Goal: Transaction & Acquisition: Book appointment/travel/reservation

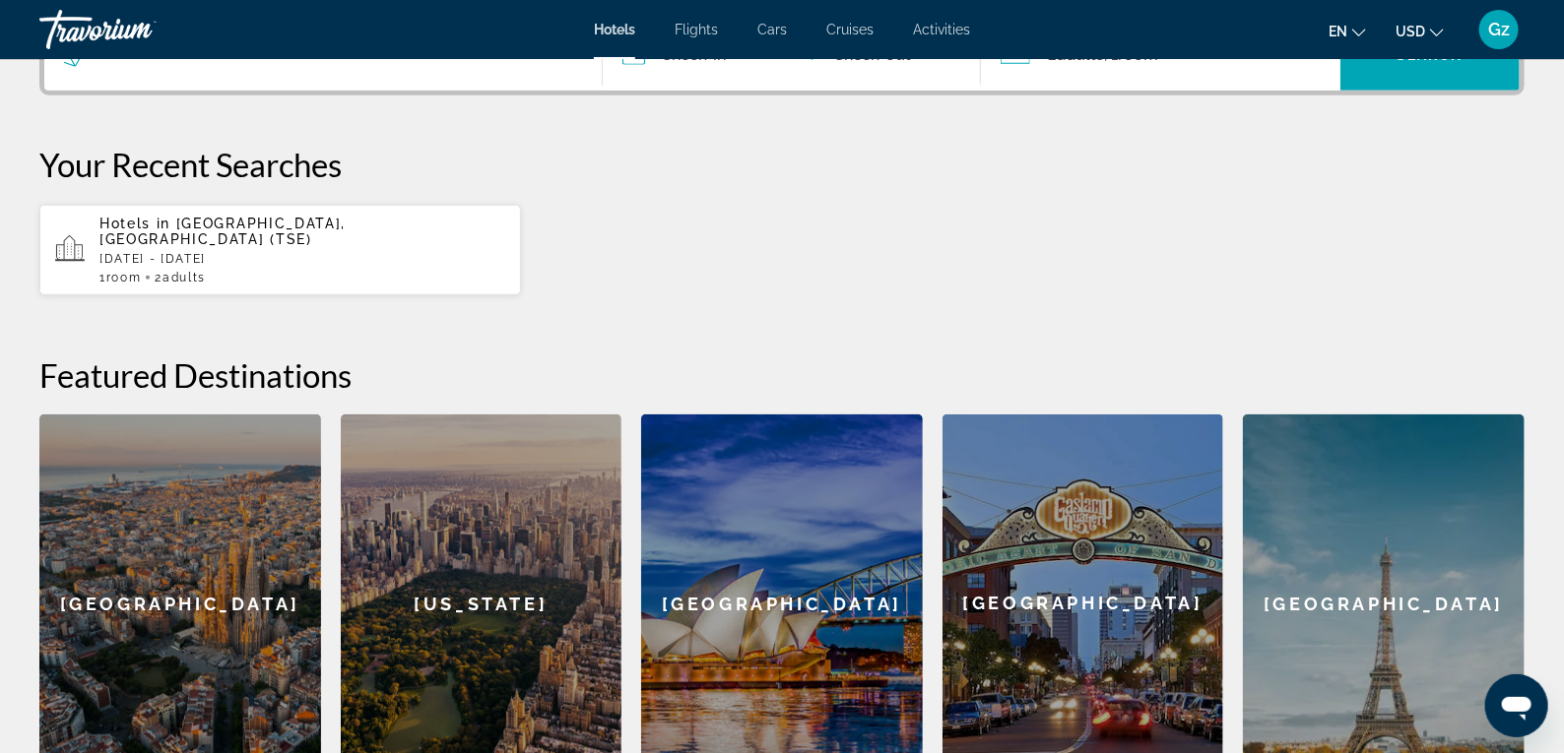
scroll to position [319, 0]
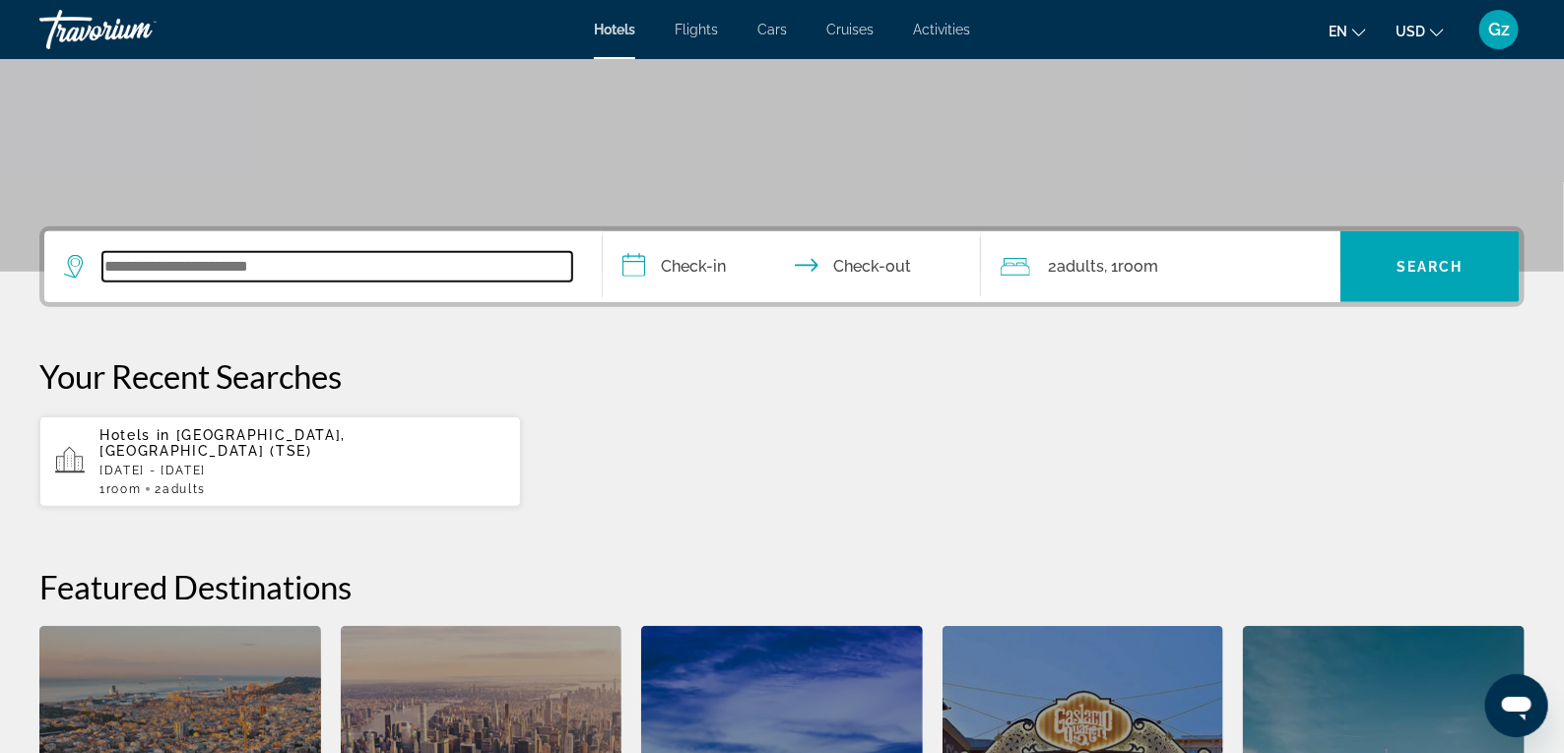
click at [276, 270] on input "Search widget" at bounding box center [337, 267] width 470 height 30
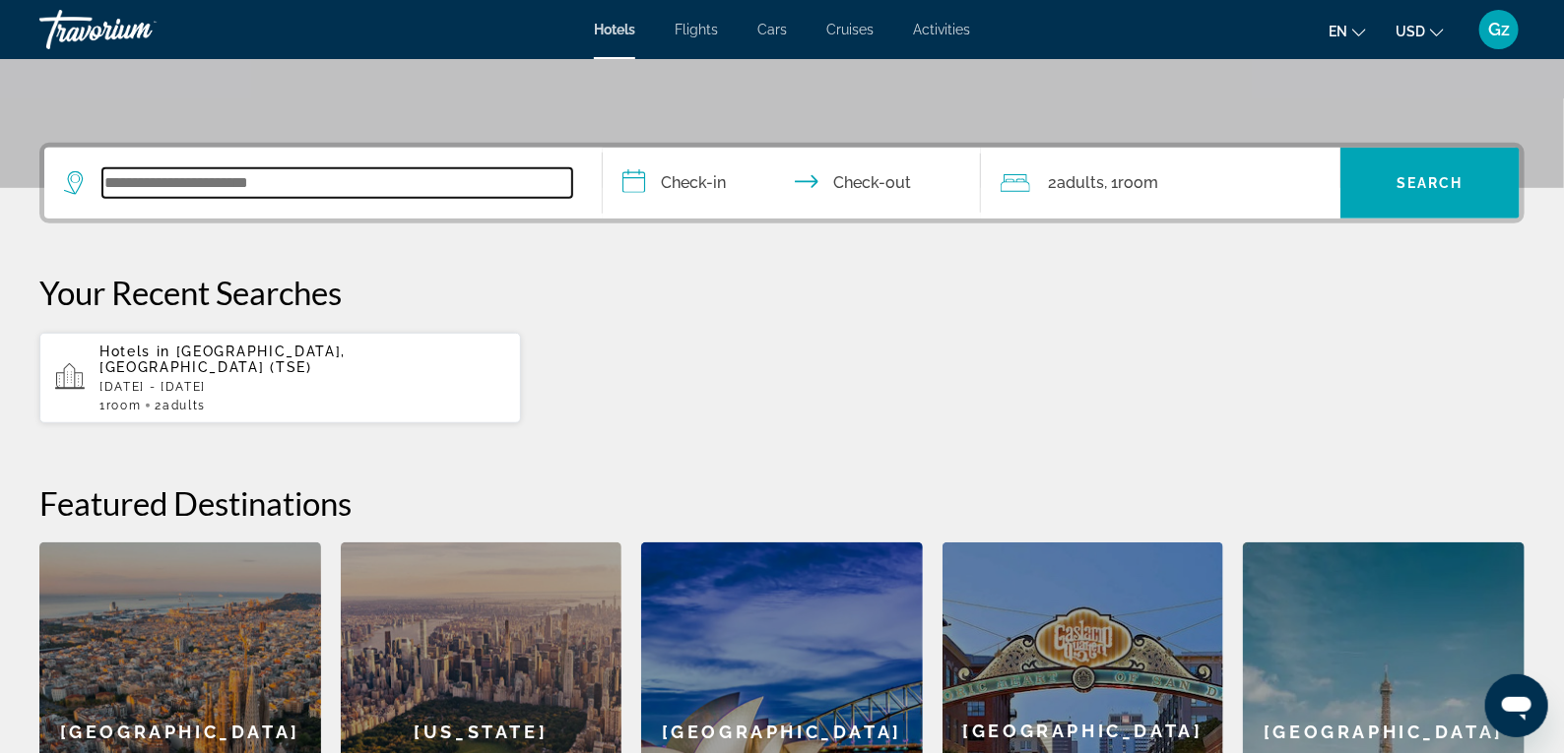
scroll to position [481, 0]
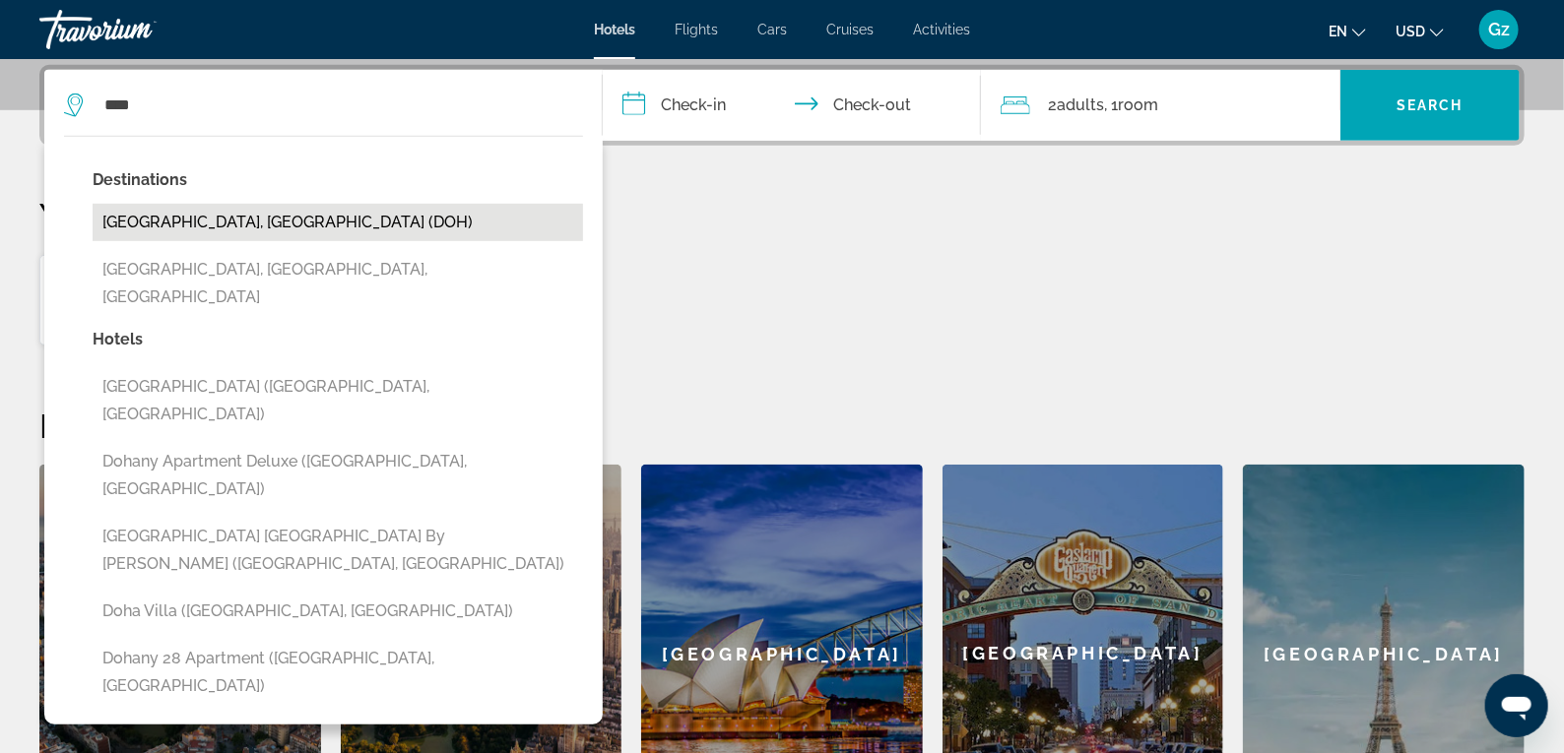
click at [189, 213] on button "[GEOGRAPHIC_DATA], [GEOGRAPHIC_DATA] (DOH)" at bounding box center [338, 222] width 491 height 37
type input "**********"
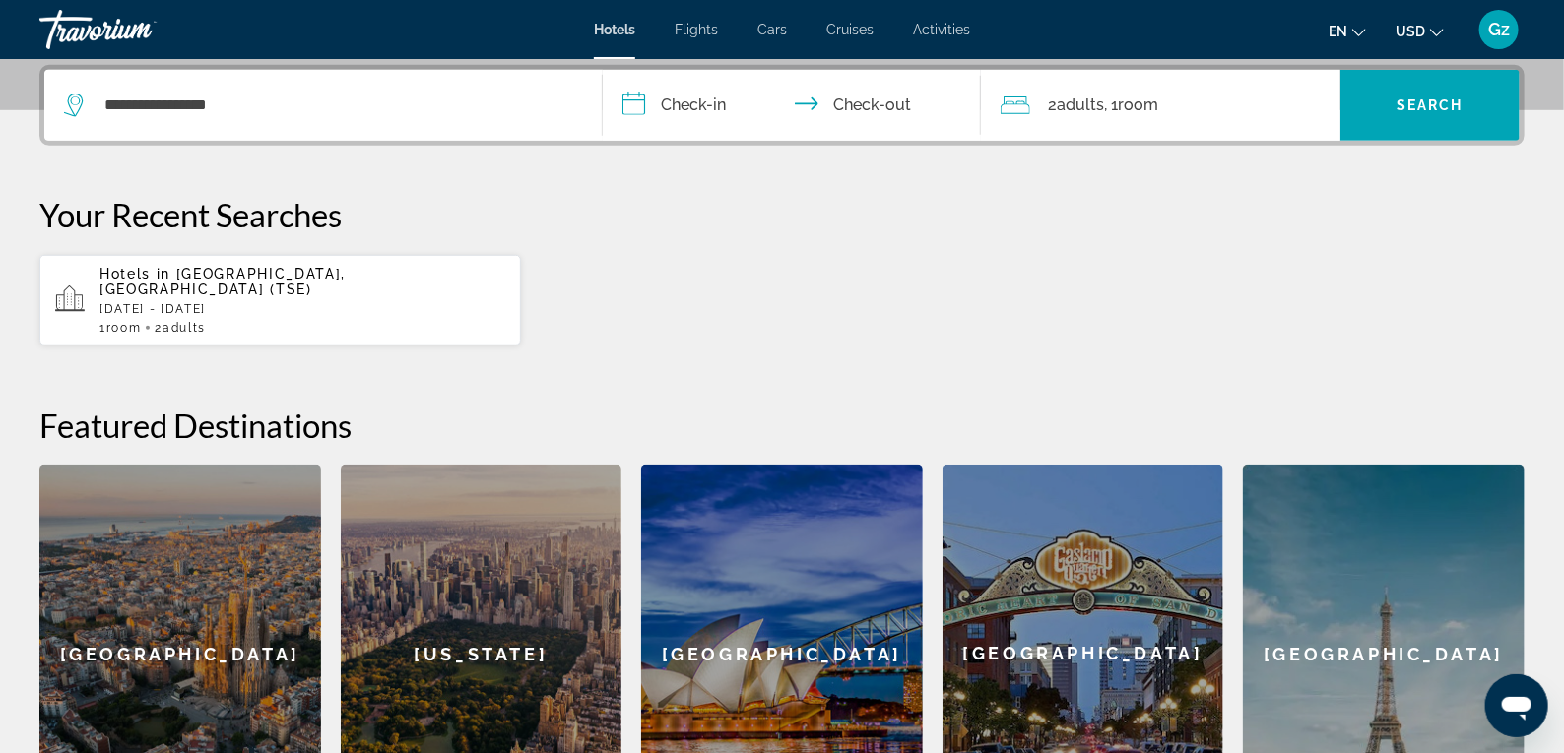
click at [692, 98] on input "**********" at bounding box center [796, 108] width 387 height 77
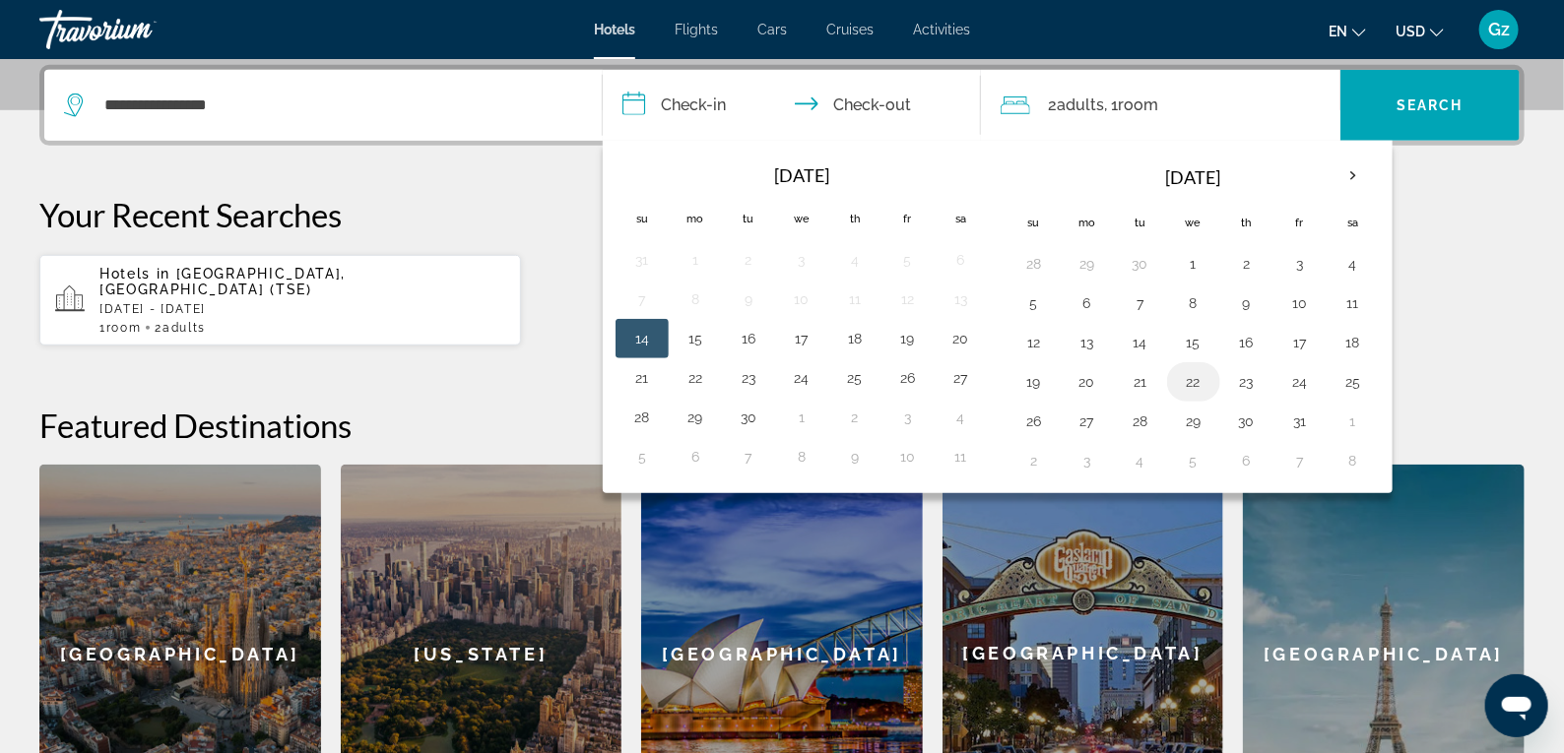
click at [1197, 380] on button "22" at bounding box center [1194, 382] width 32 height 28
click at [1238, 375] on button "23" at bounding box center [1247, 382] width 32 height 28
type input "**********"
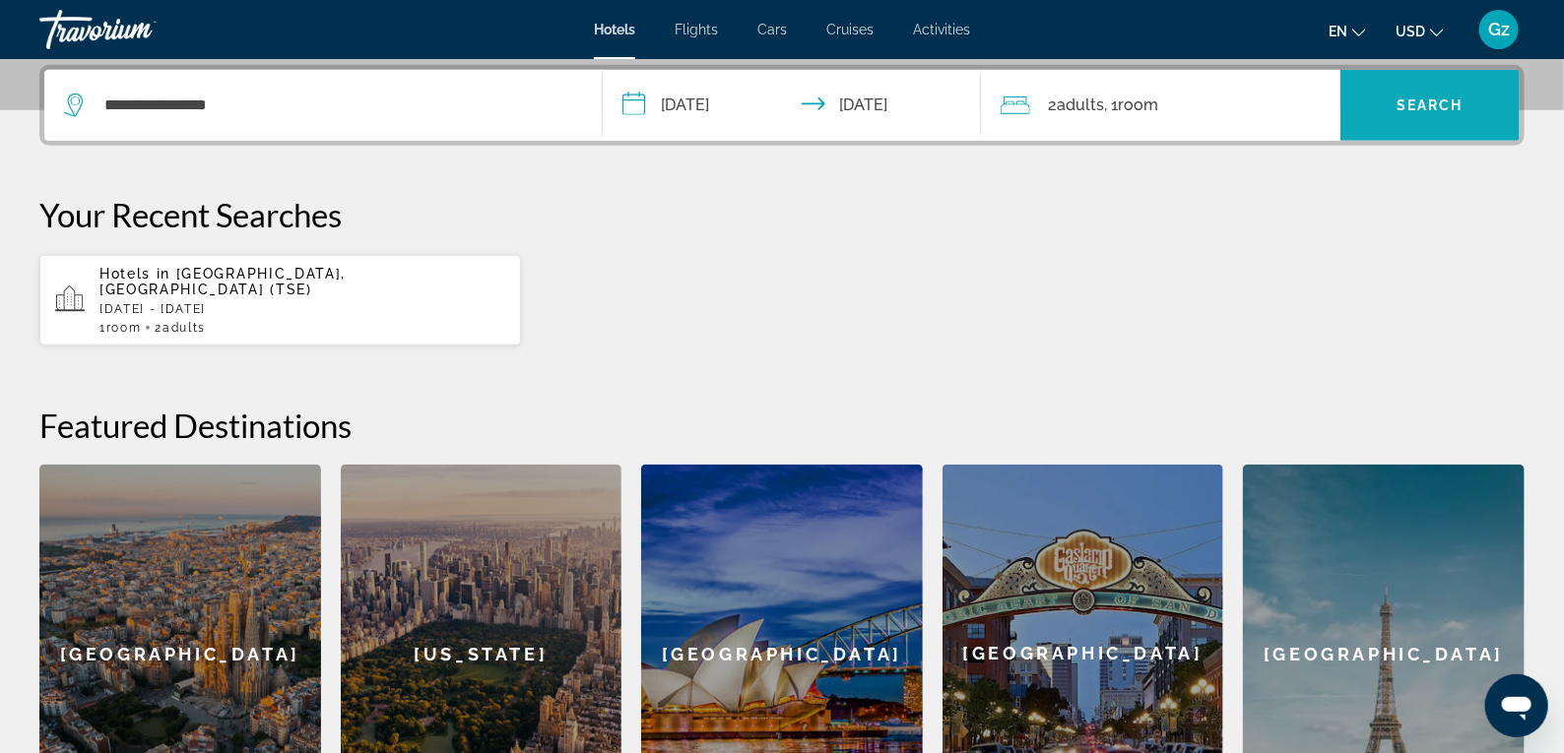
click at [1398, 103] on span "Search" at bounding box center [1430, 106] width 67 height 16
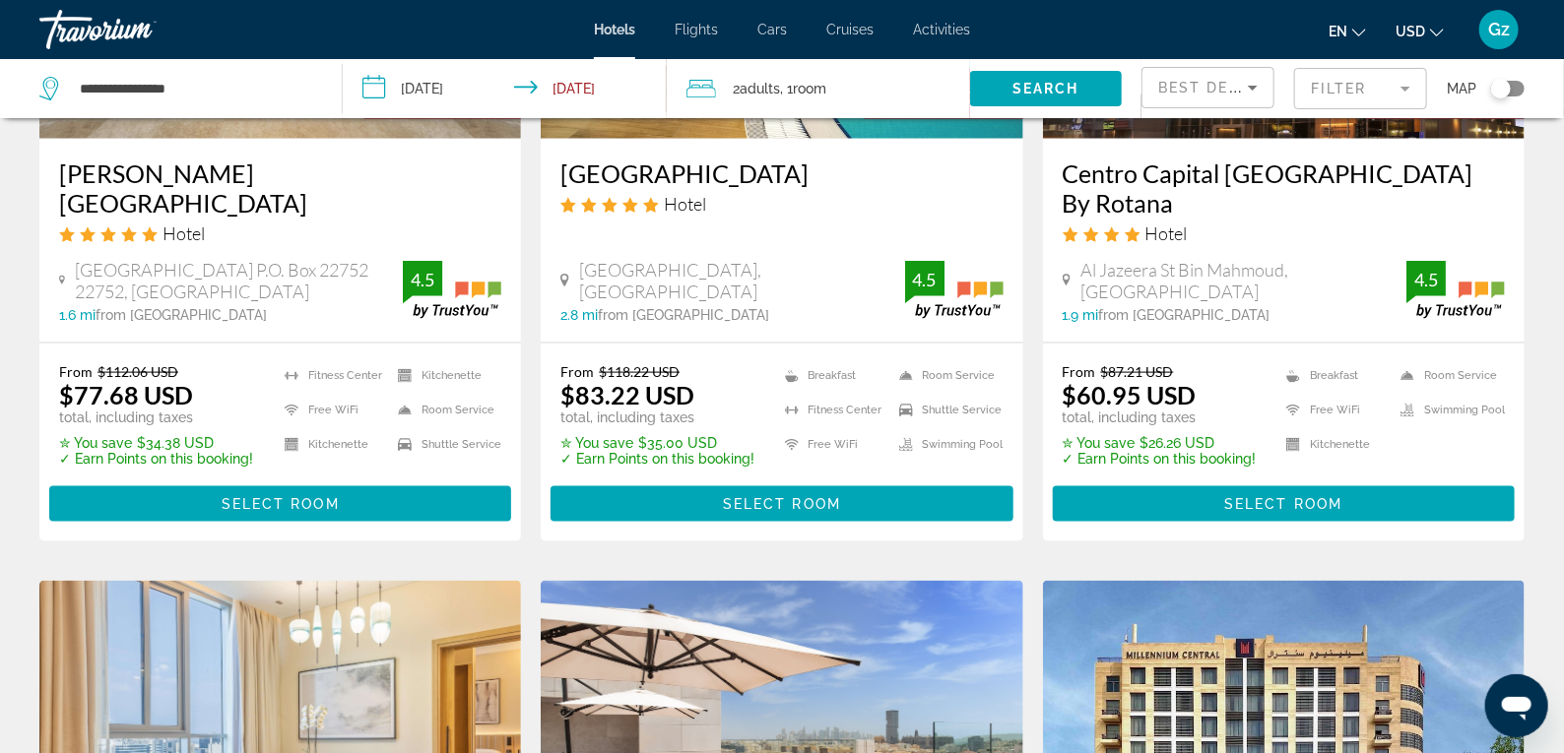
scroll to position [1050, 0]
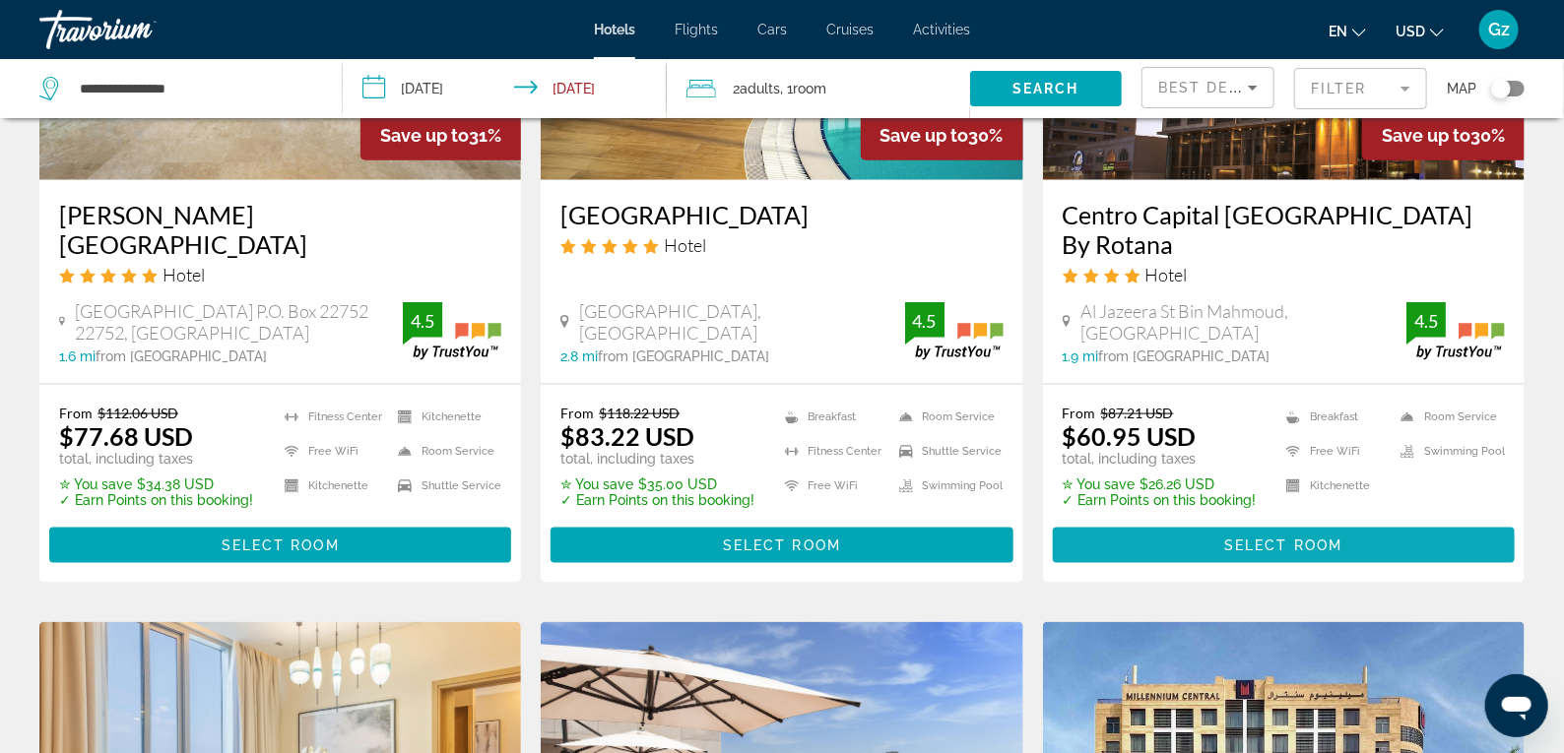
click at [1245, 541] on span "Select Room" at bounding box center [1283, 546] width 118 height 16
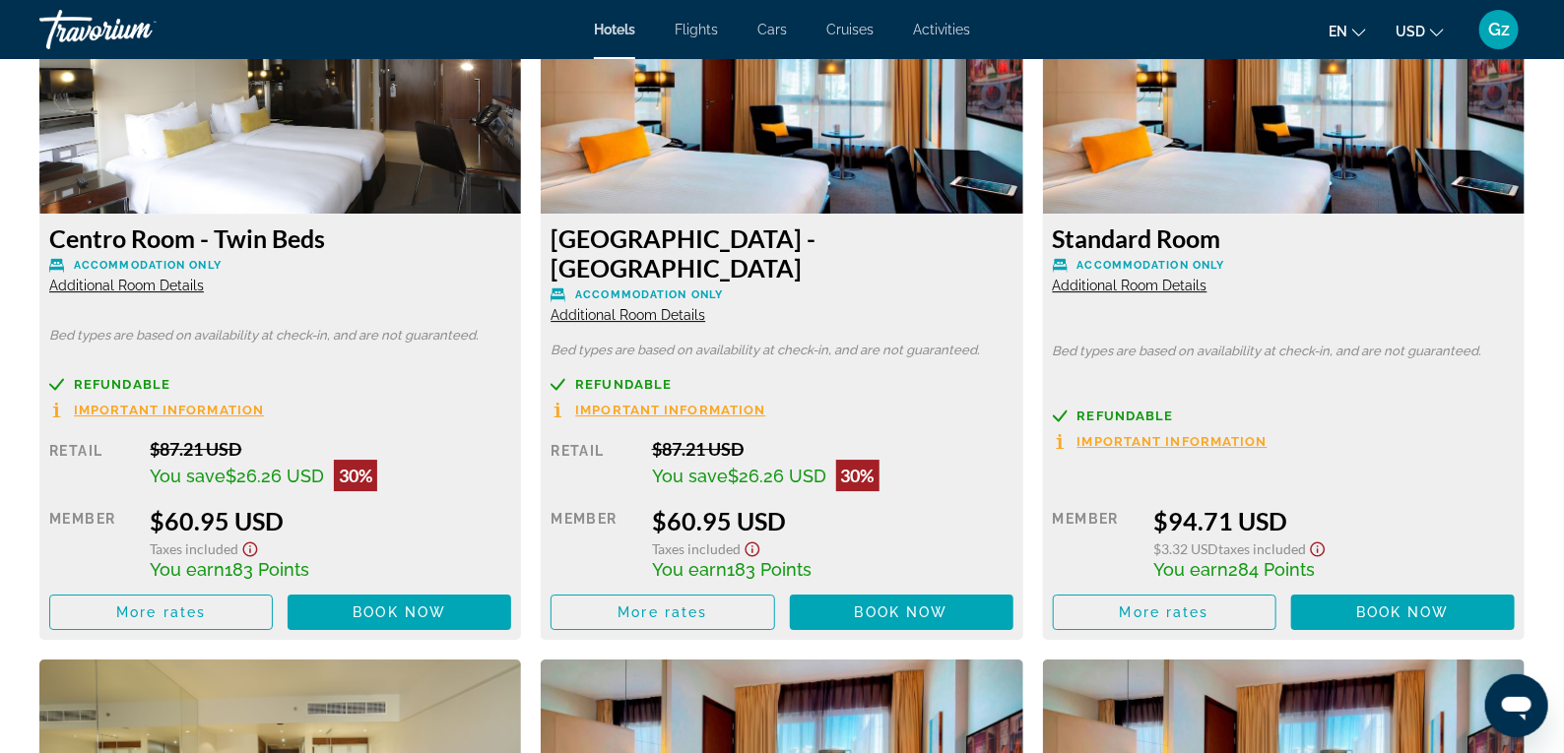
scroll to position [3020, 0]
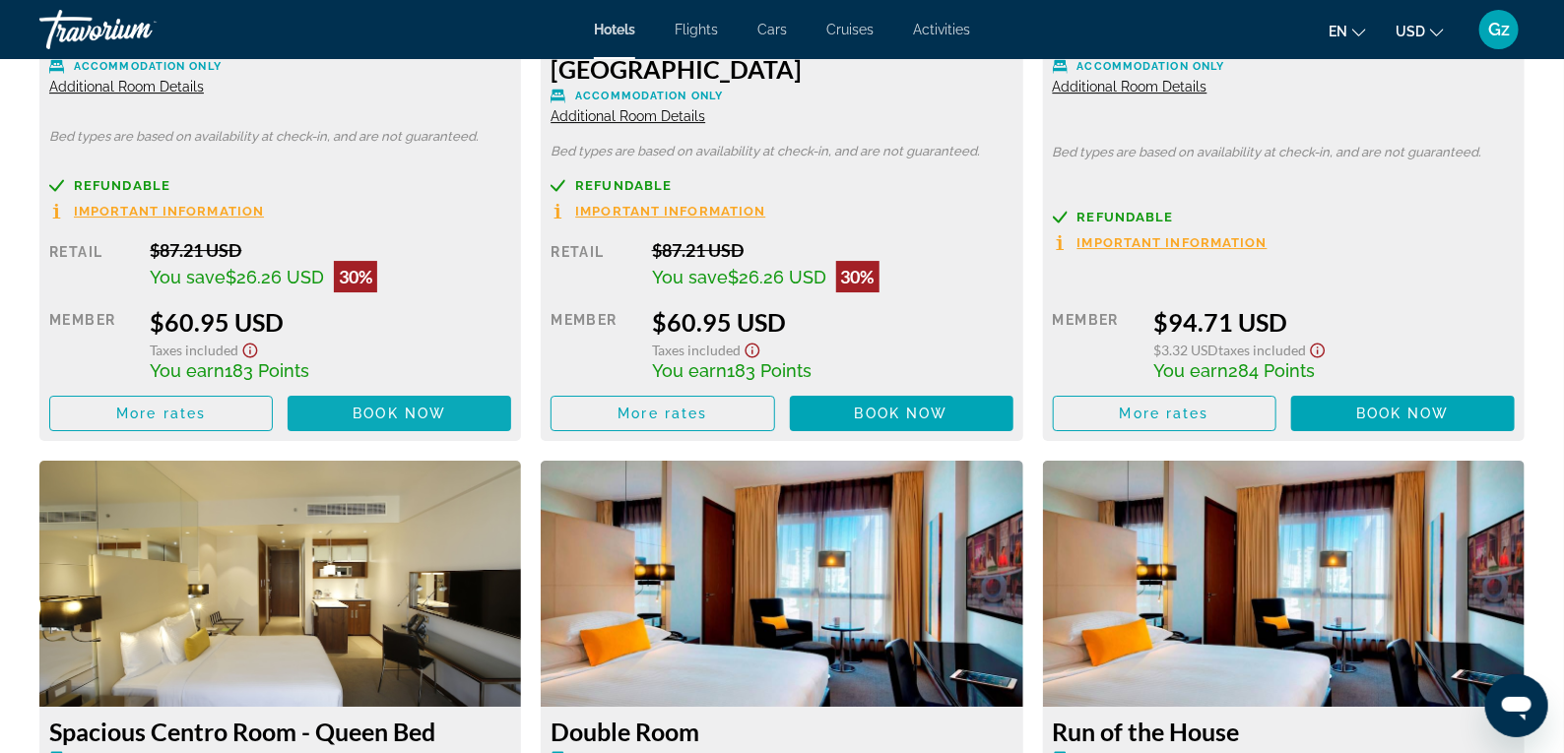
click at [372, 406] on span "Book now" at bounding box center [400, 414] width 94 height 16
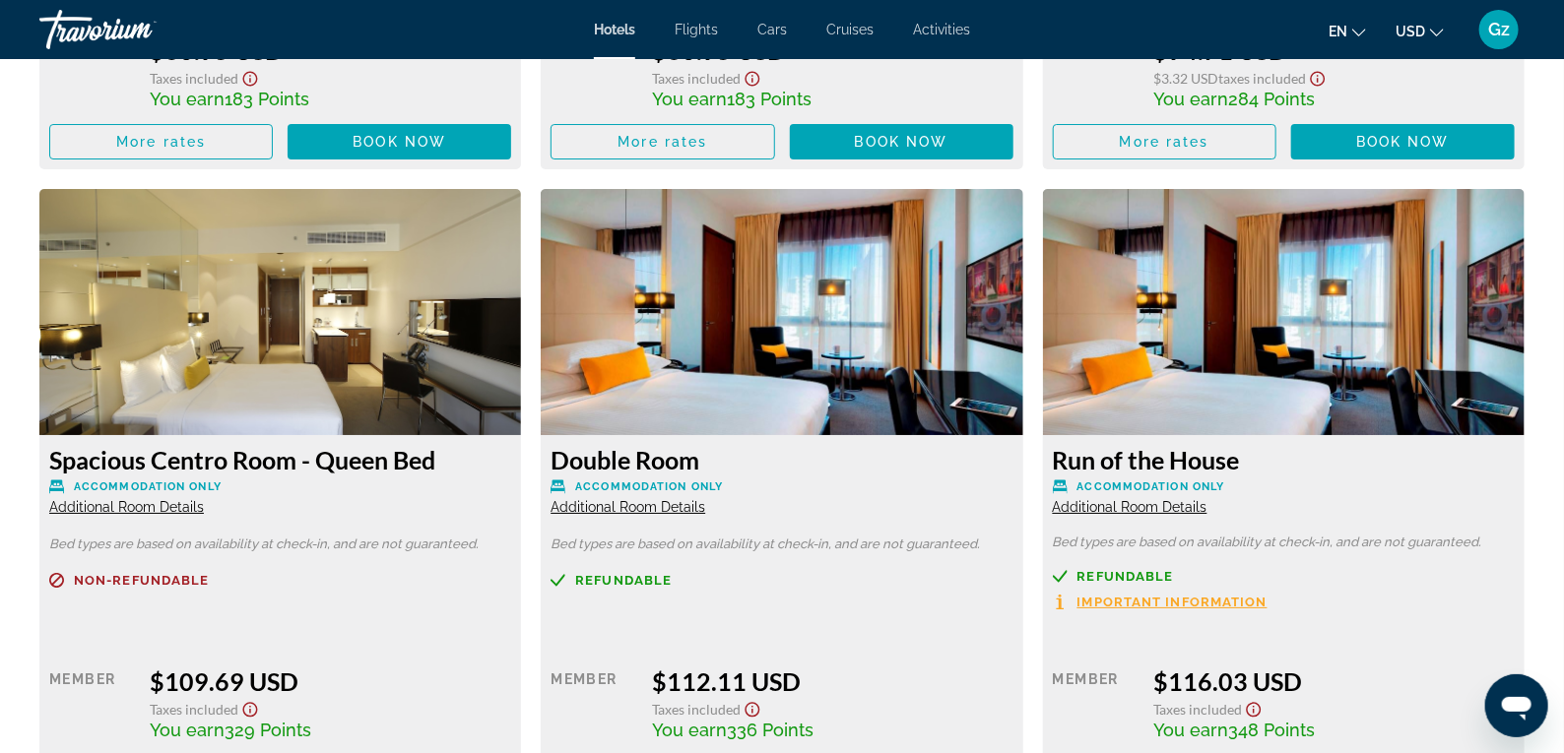
scroll to position [3414, 0]
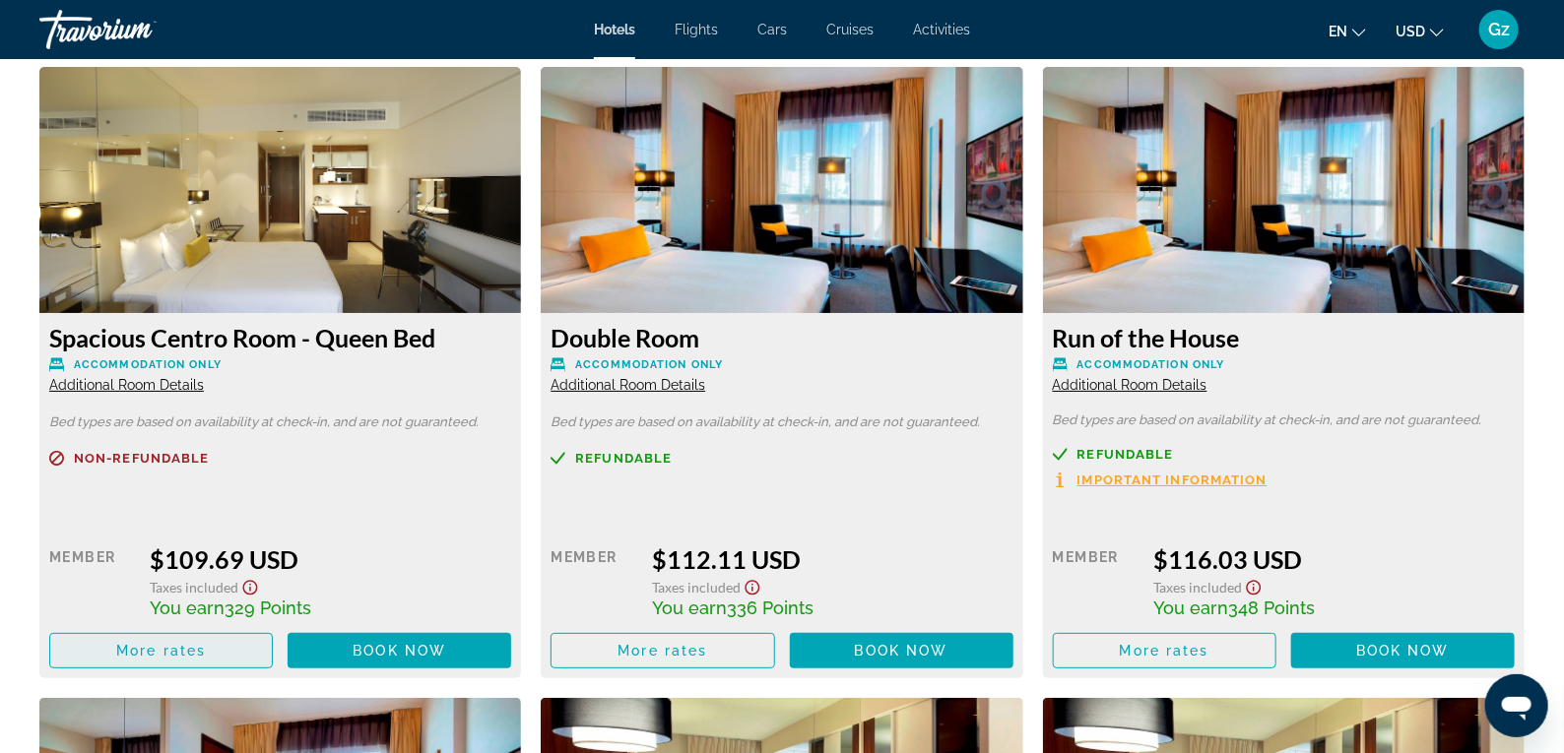
click at [177, 629] on span "Main content" at bounding box center [161, 650] width 222 height 47
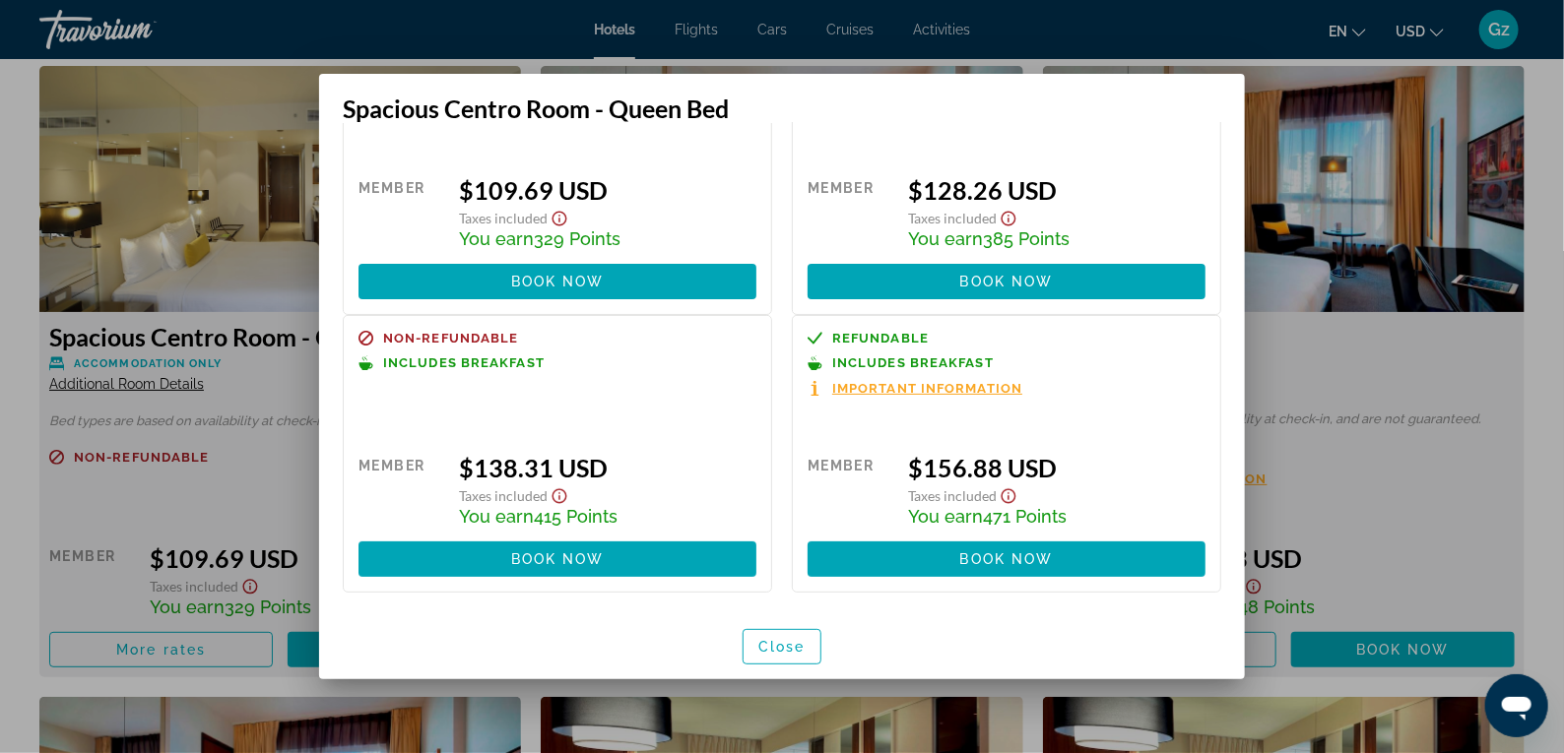
scroll to position [0, 0]
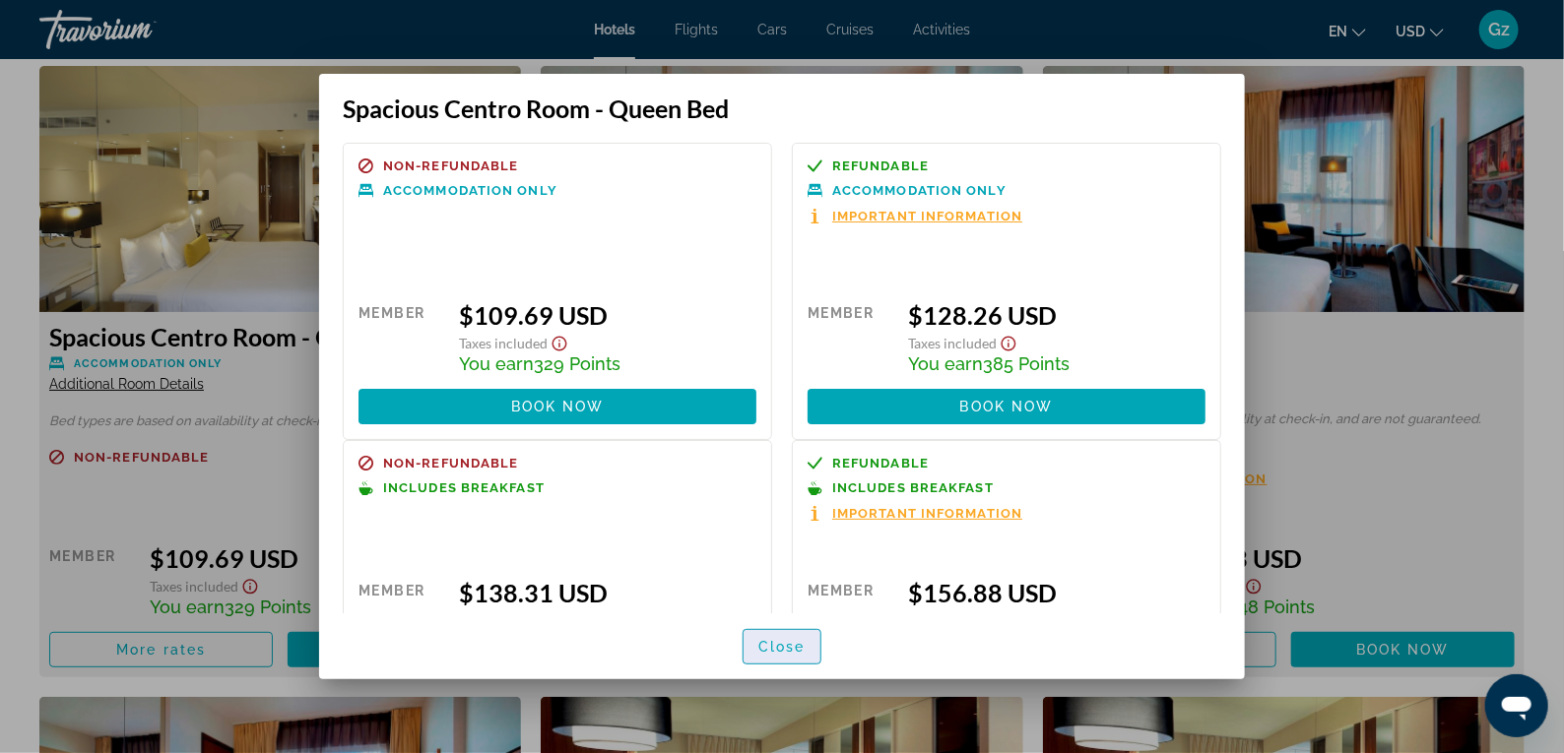
click at [779, 645] on span "Close" at bounding box center [781, 647] width 47 height 16
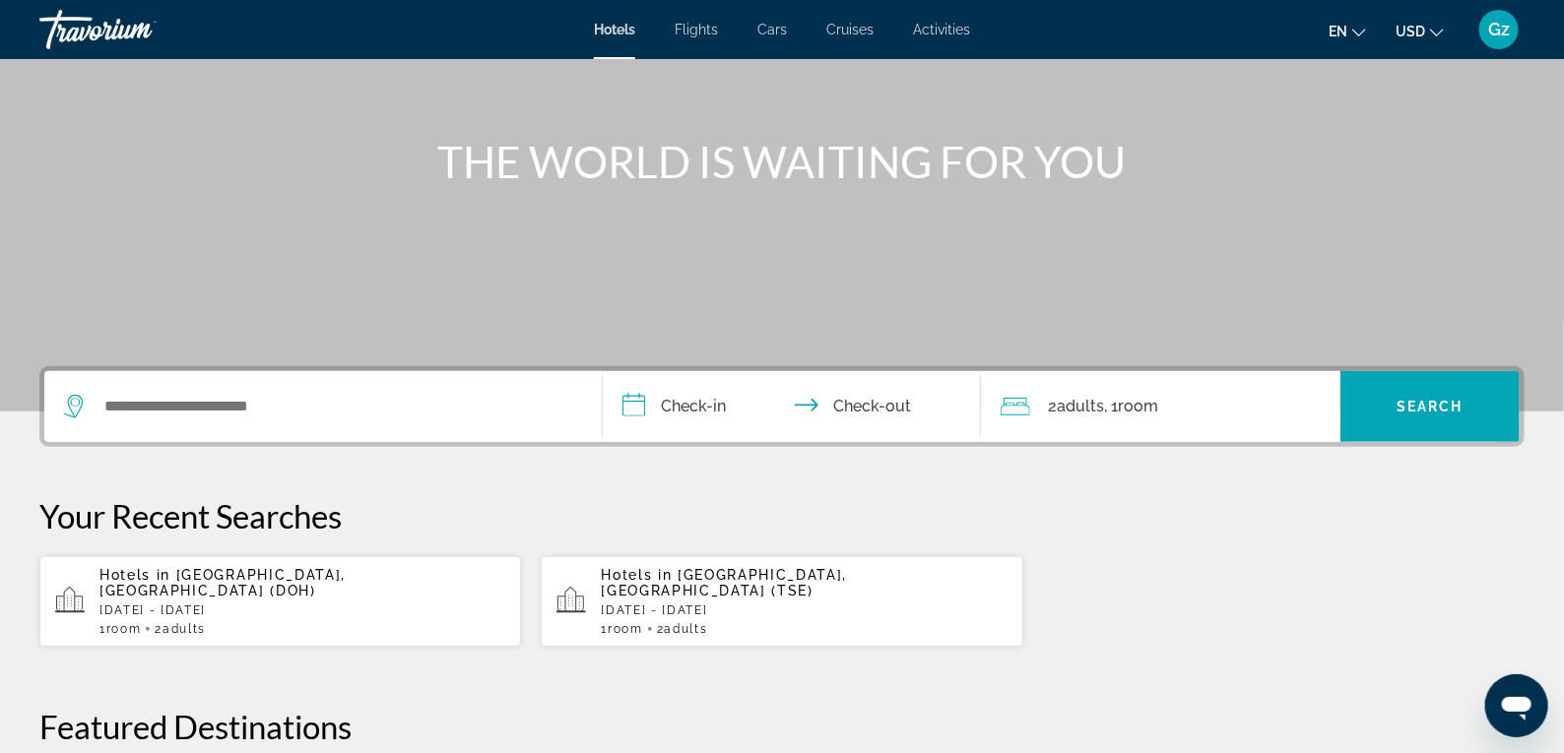
scroll to position [262, 0]
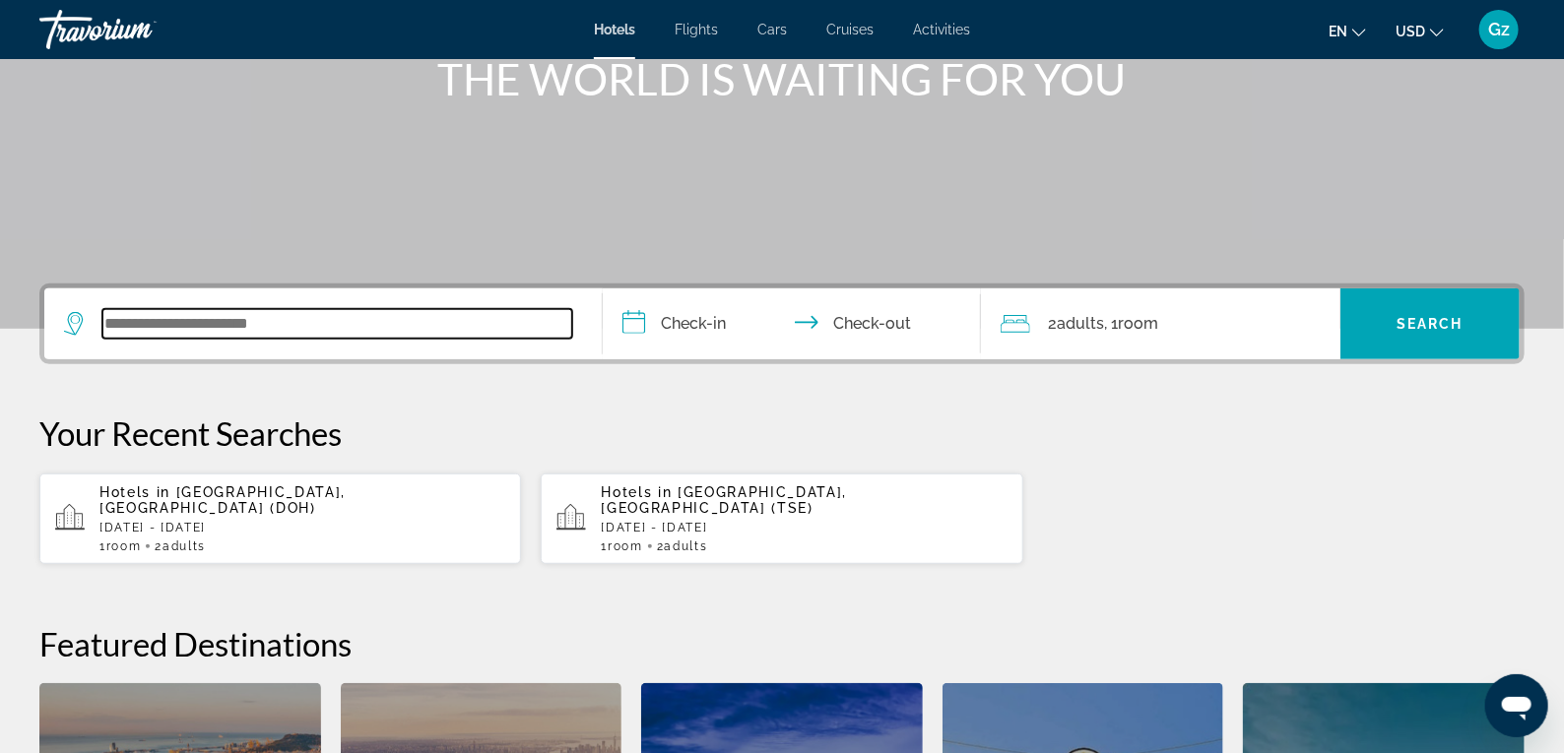
click at [319, 314] on input "Search widget" at bounding box center [337, 324] width 470 height 30
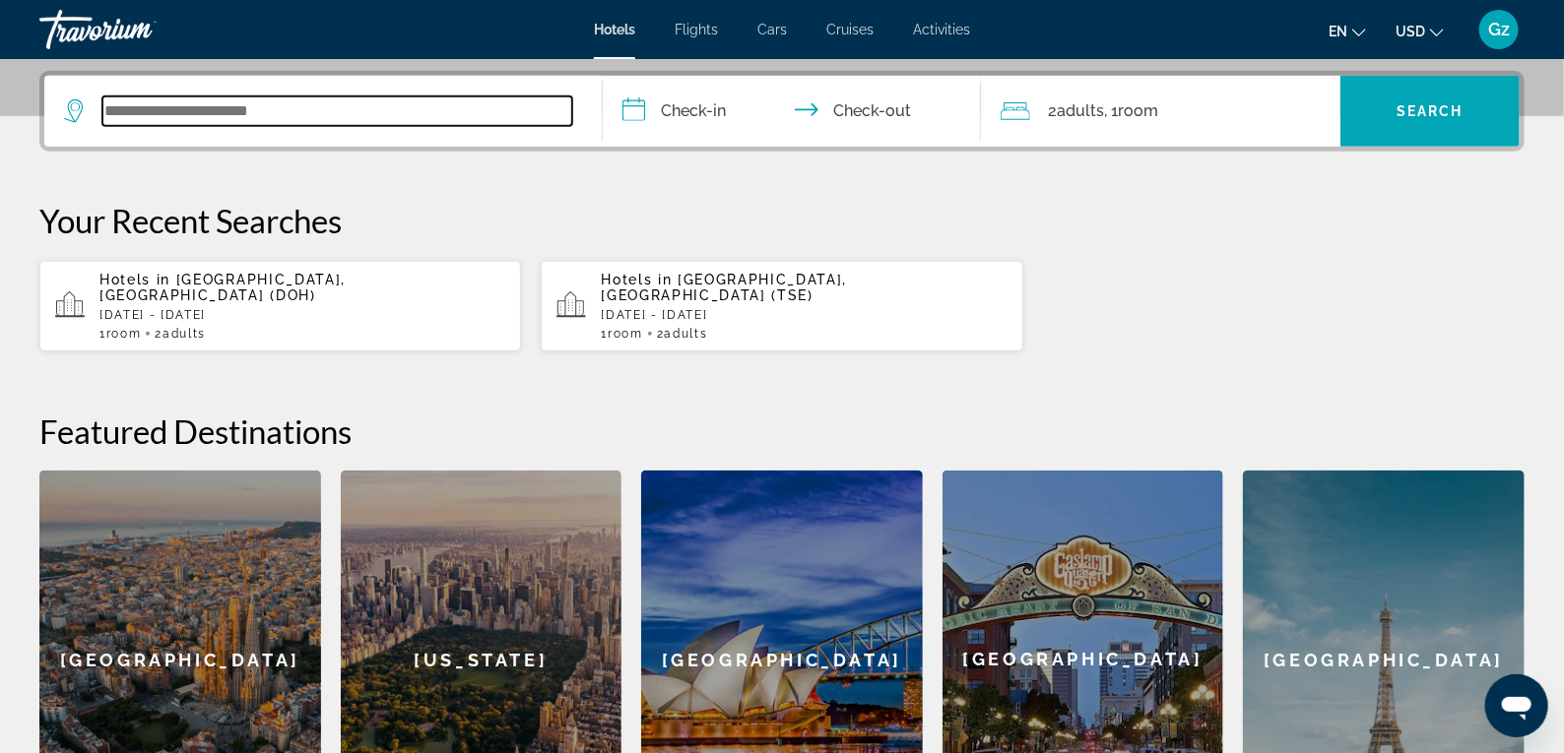
scroll to position [481, 0]
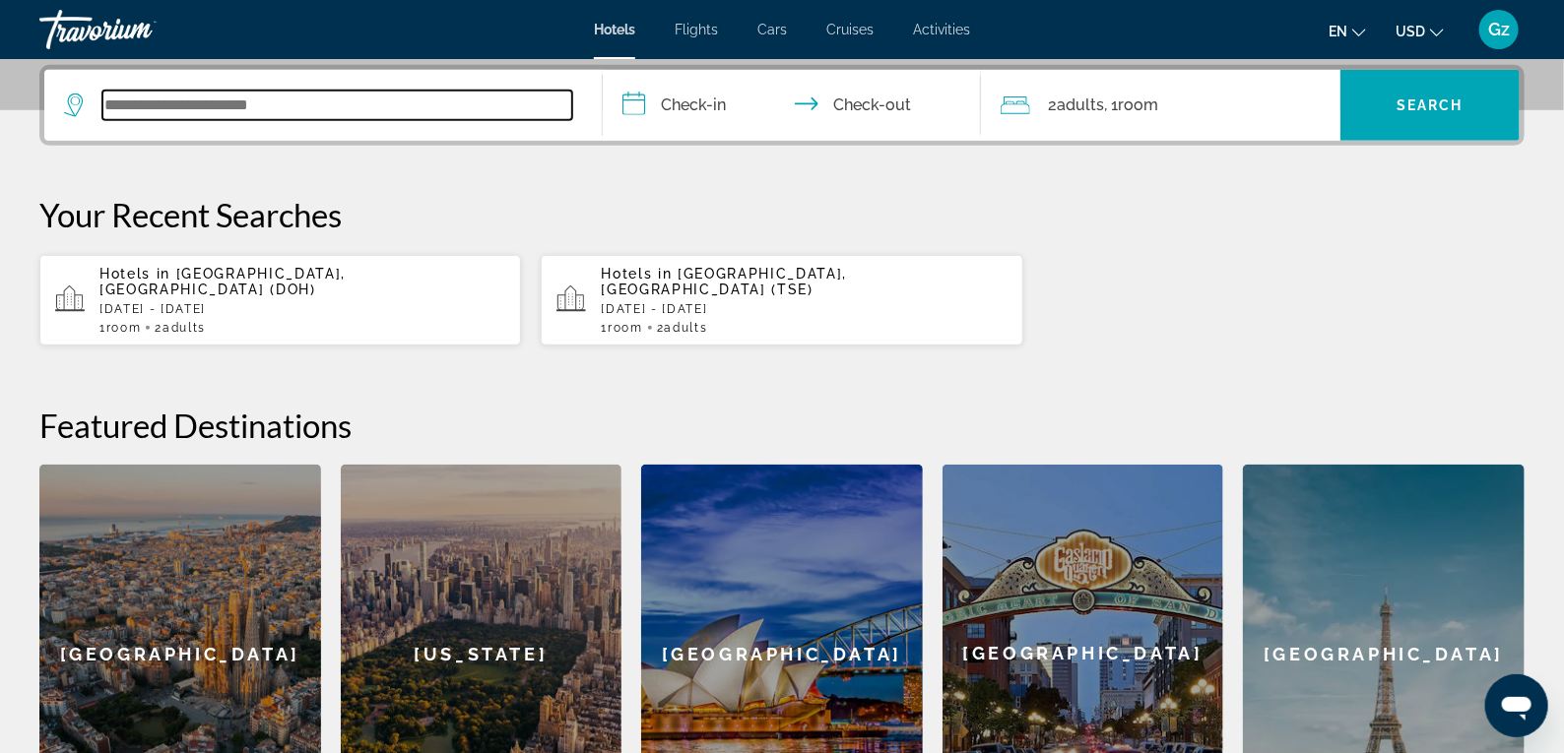
type input "*"
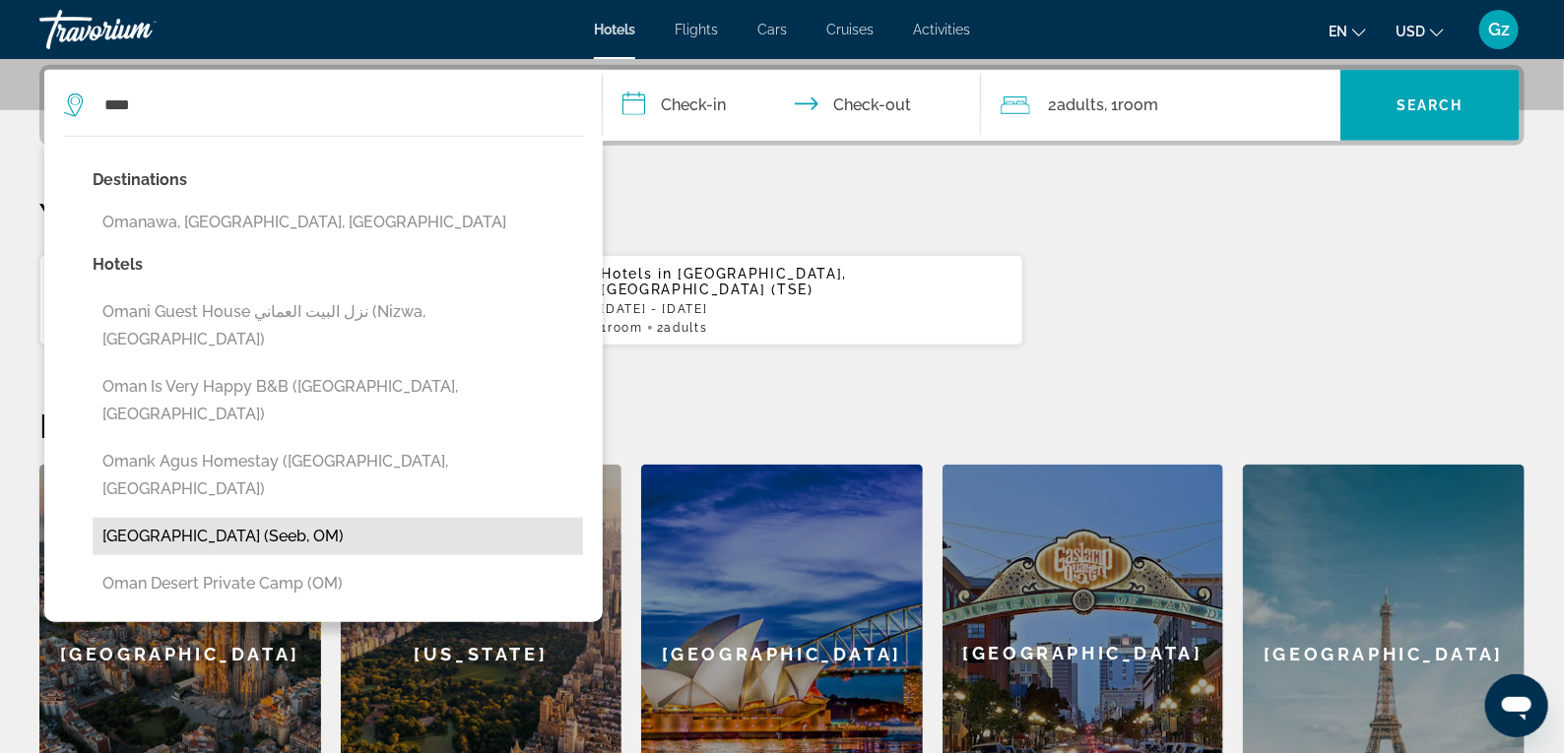
click at [254, 518] on button "Oman Palm Hotel Suites (Seeb, OM)" at bounding box center [338, 536] width 491 height 37
type input "**********"
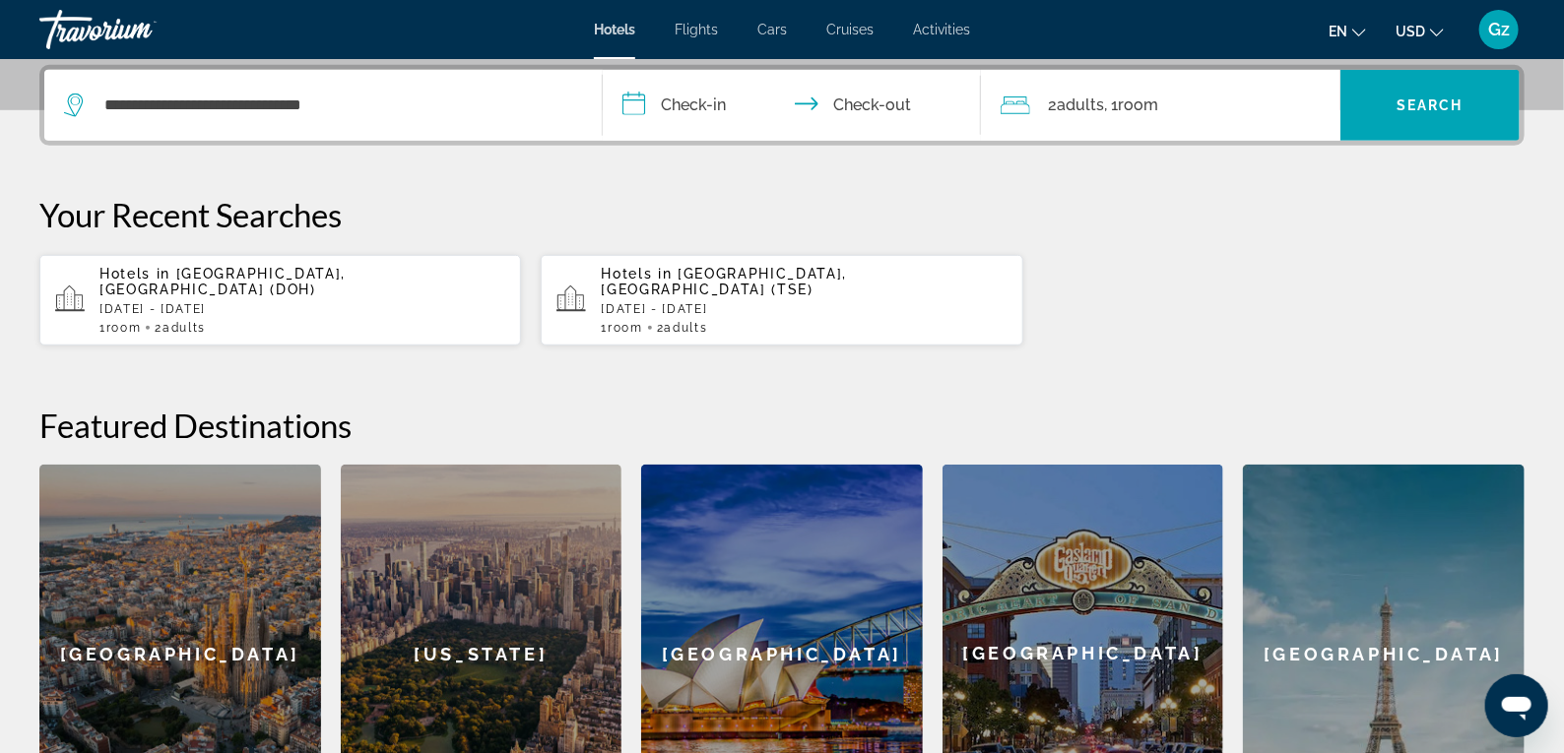
click at [690, 101] on input "**********" at bounding box center [796, 108] width 387 height 77
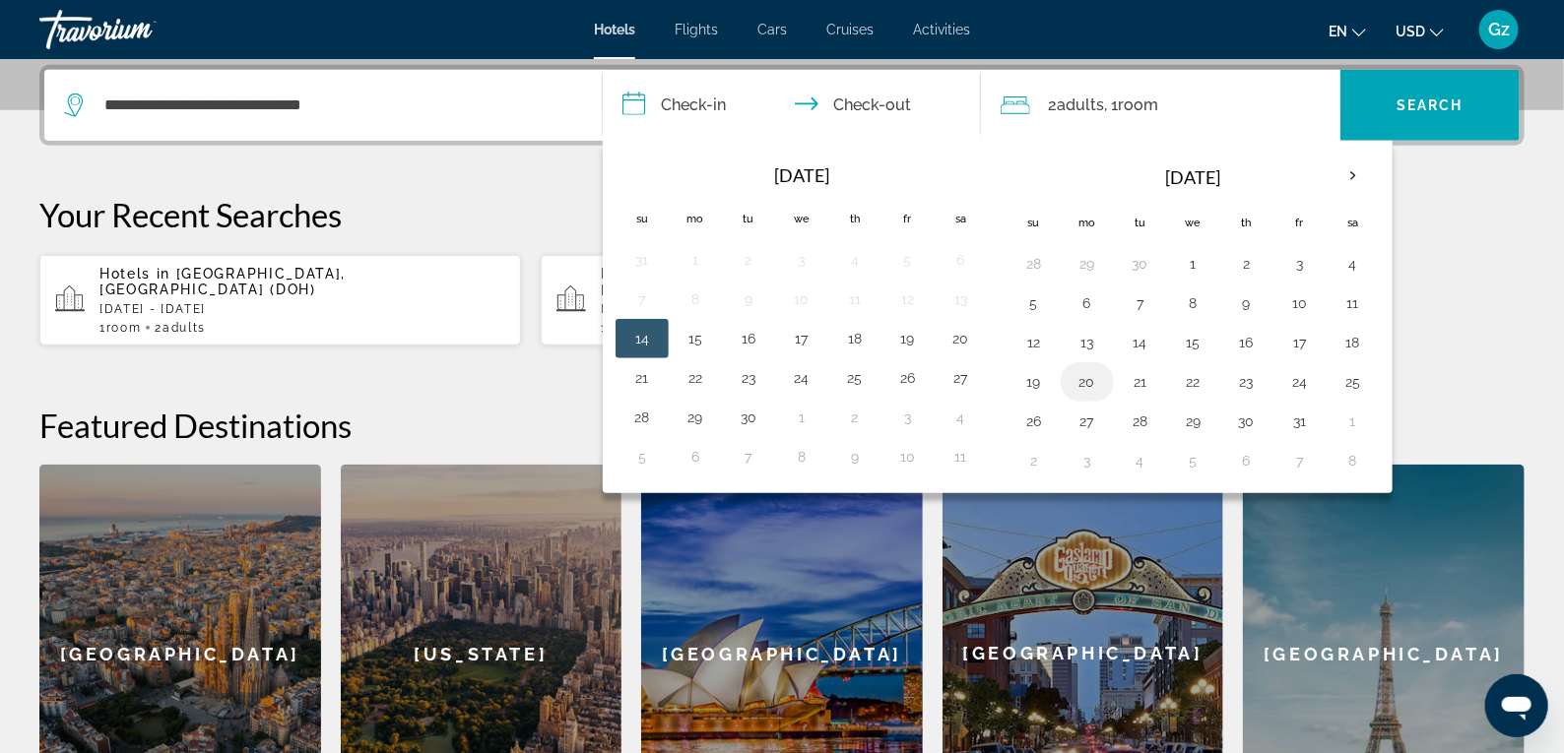
click at [1087, 377] on button "20" at bounding box center [1088, 382] width 32 height 28
click at [1143, 380] on button "21" at bounding box center [1141, 382] width 32 height 28
type input "**********"
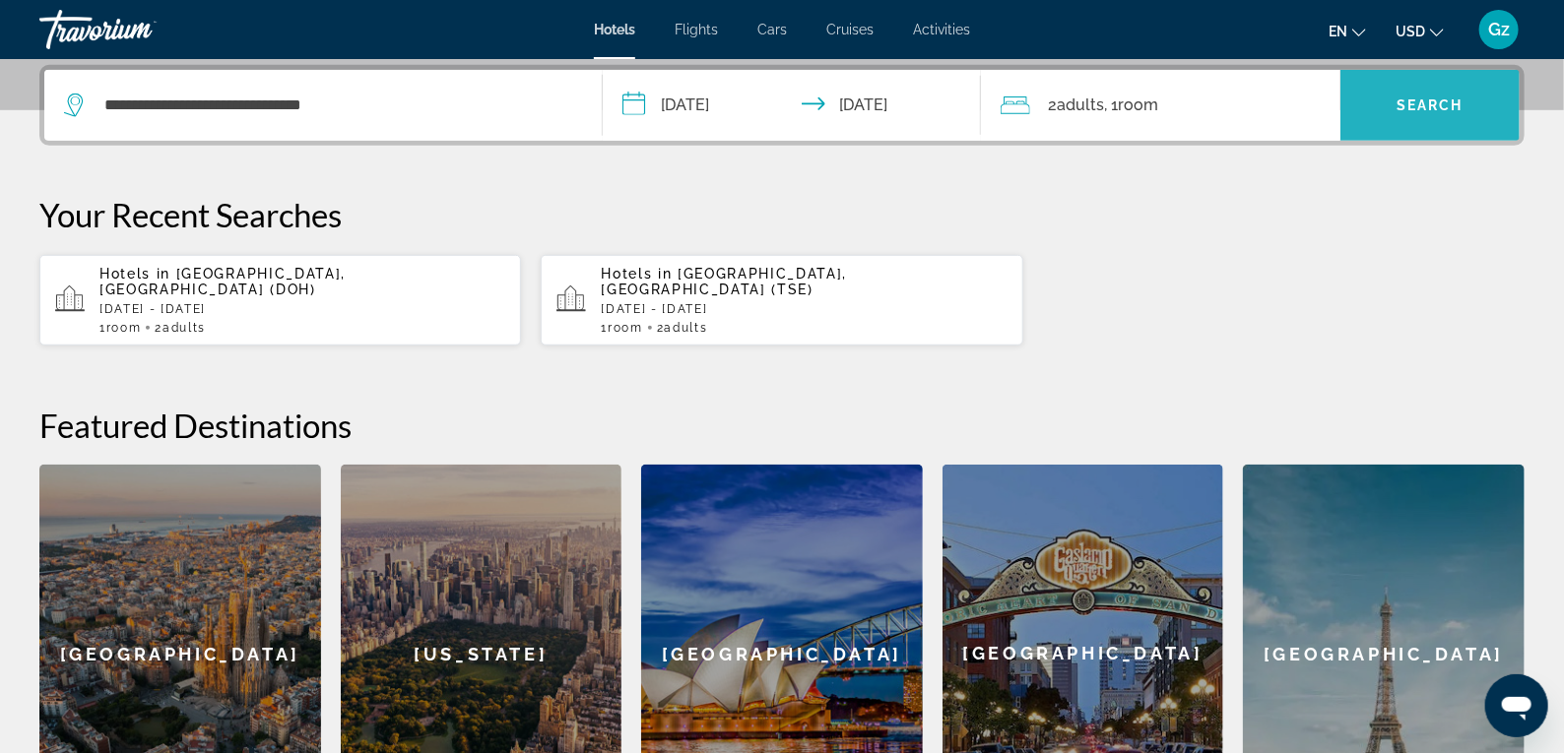
click at [1467, 87] on span "Search widget" at bounding box center [1430, 105] width 179 height 47
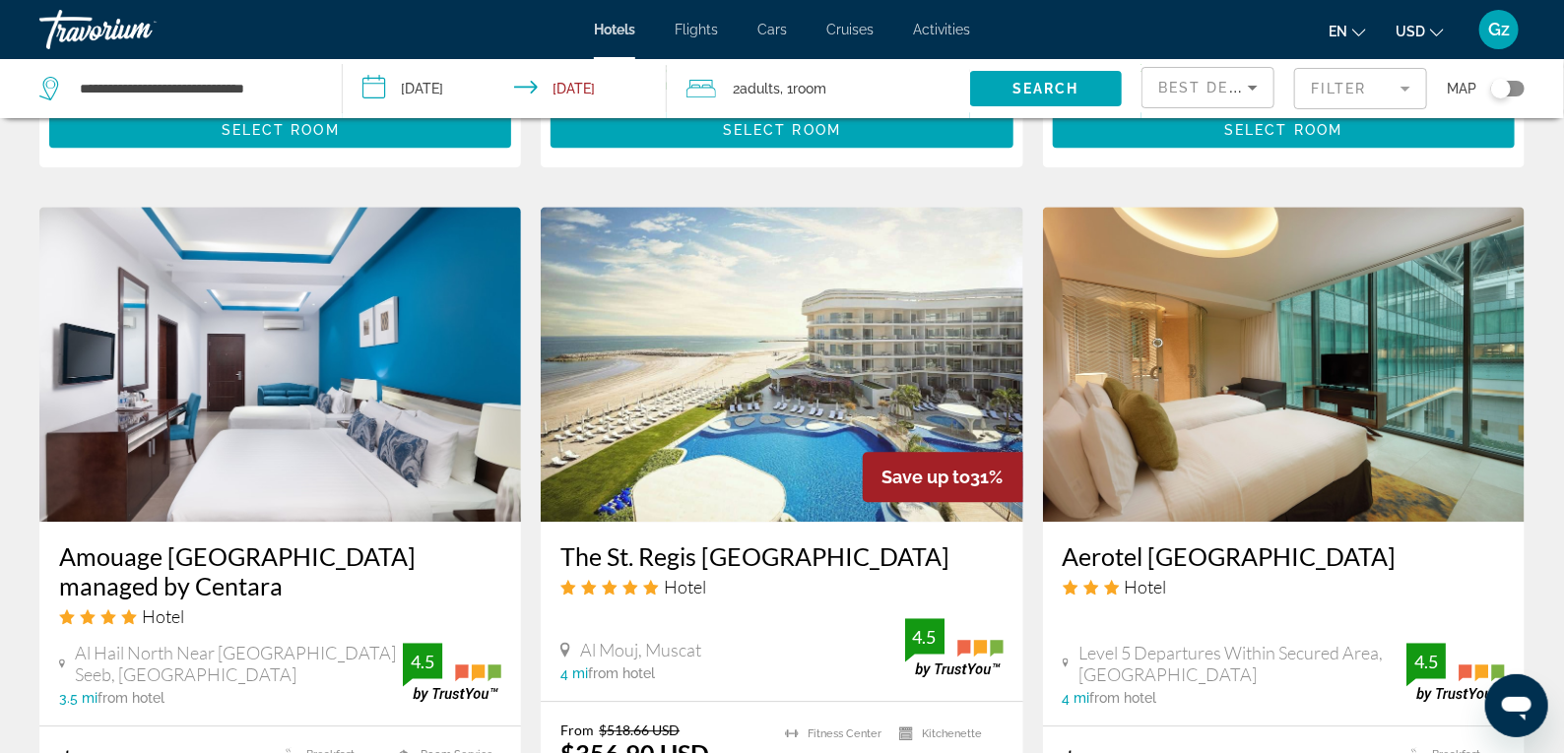
scroll to position [2232, 0]
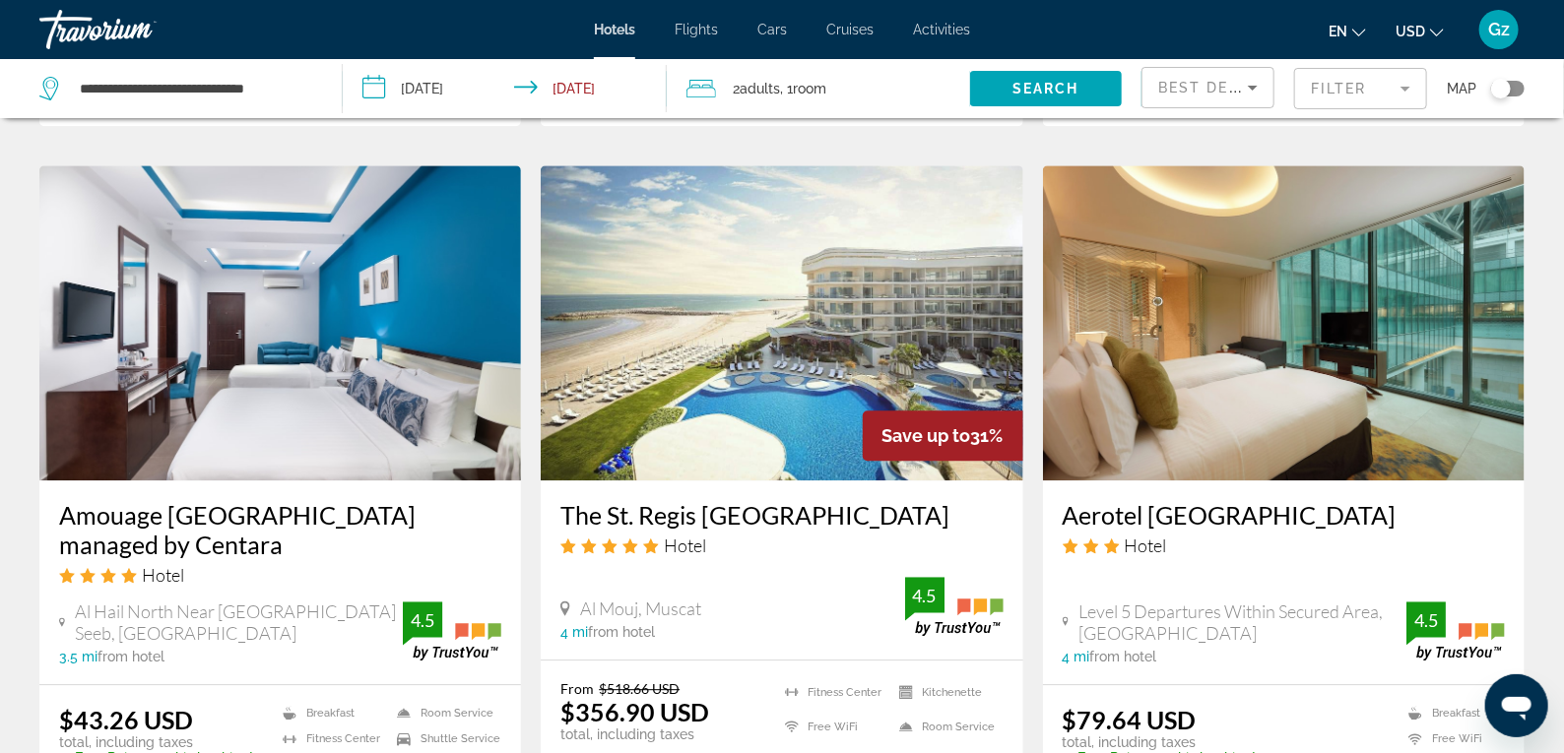
click at [325, 307] on img "Main content" at bounding box center [280, 322] width 482 height 315
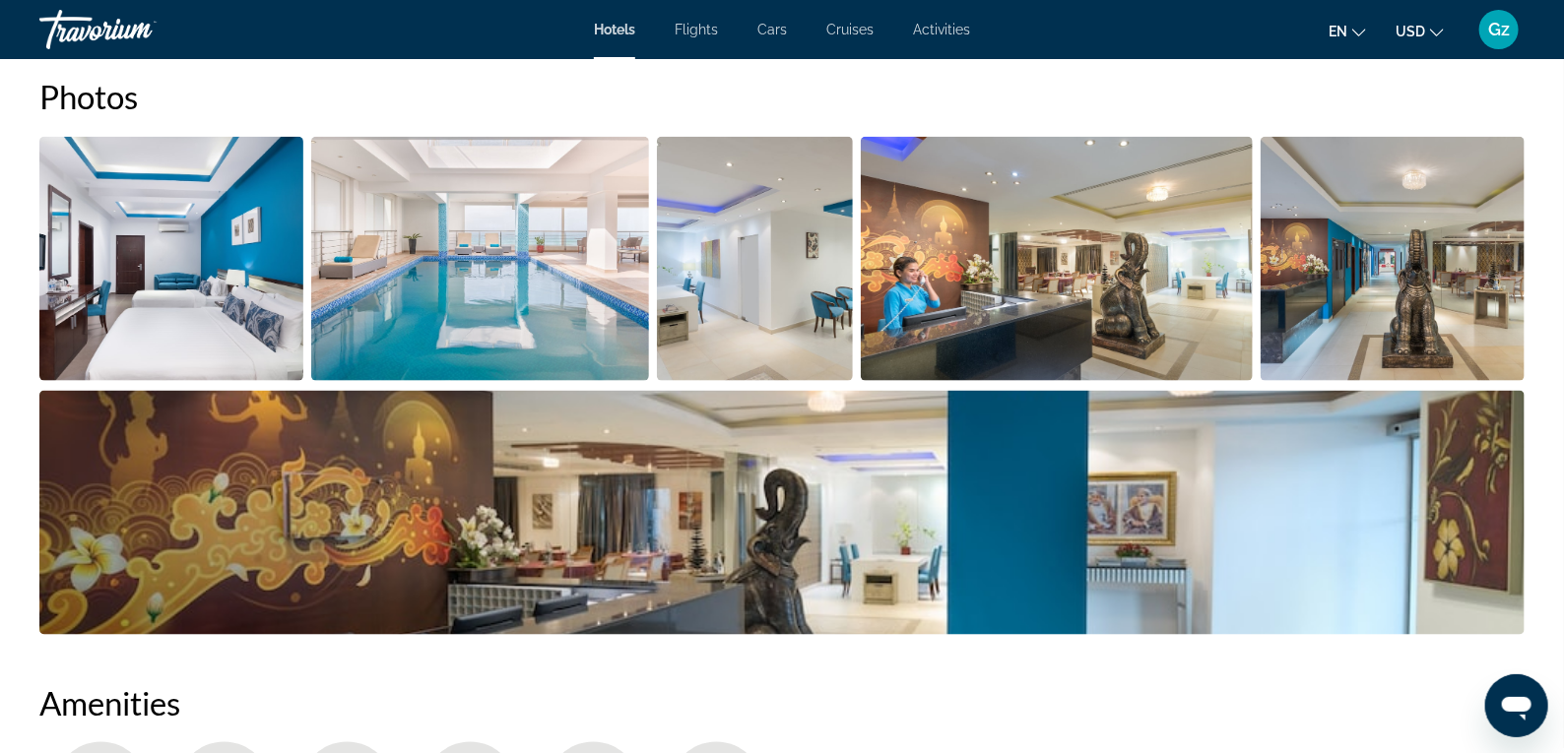
scroll to position [919, 0]
